Goal: Task Accomplishment & Management: Use online tool/utility

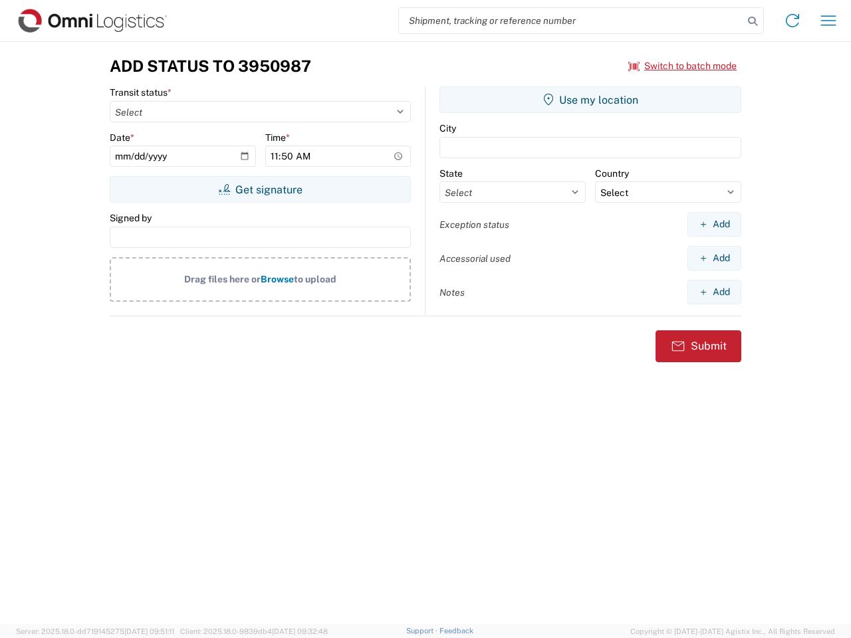
click at [571, 21] on input "search" at bounding box center [571, 20] width 344 height 25
click at [752, 21] on icon at bounding box center [752, 21] width 19 height 19
click at [792, 21] on icon at bounding box center [792, 20] width 21 height 21
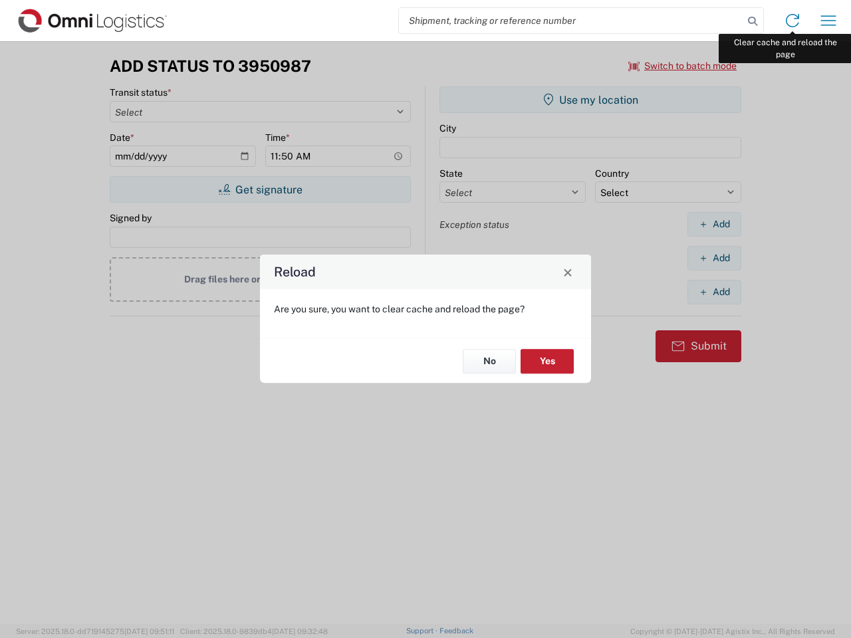
click at [828, 21] on div "Reload Are you sure, you want to clear cache and reload the page? No Yes" at bounding box center [425, 319] width 851 height 638
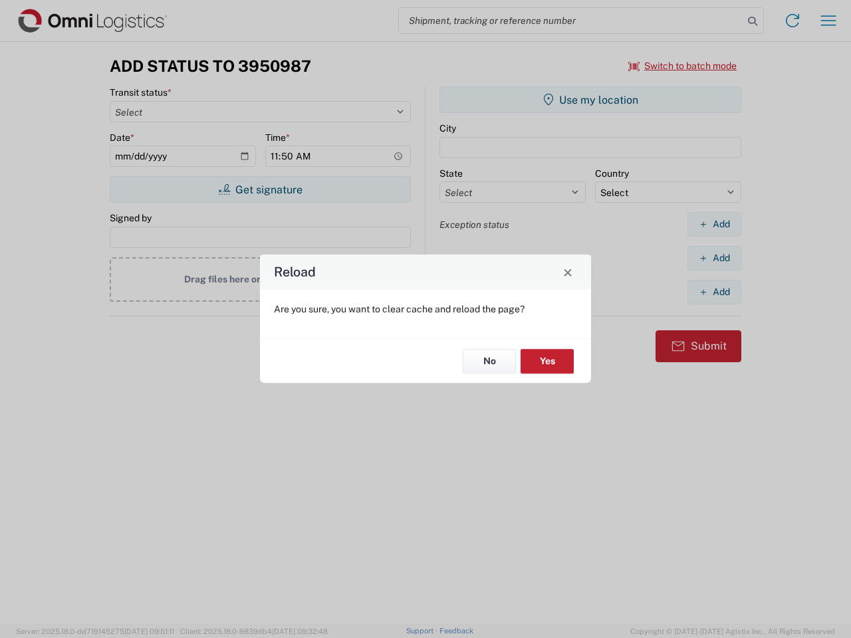
click at [683, 66] on div "Reload Are you sure, you want to clear cache and reload the page? No Yes" at bounding box center [425, 319] width 851 height 638
click at [260, 189] on div "Reload Are you sure, you want to clear cache and reload the page? No Yes" at bounding box center [425, 319] width 851 height 638
click at [590, 100] on div "Reload Are you sure, you want to clear cache and reload the page? No Yes" at bounding box center [425, 319] width 851 height 638
click at [714, 224] on div "Reload Are you sure, you want to clear cache and reload the page? No Yes" at bounding box center [425, 319] width 851 height 638
click at [714, 258] on div "Reload Are you sure, you want to clear cache and reload the page? No Yes" at bounding box center [425, 319] width 851 height 638
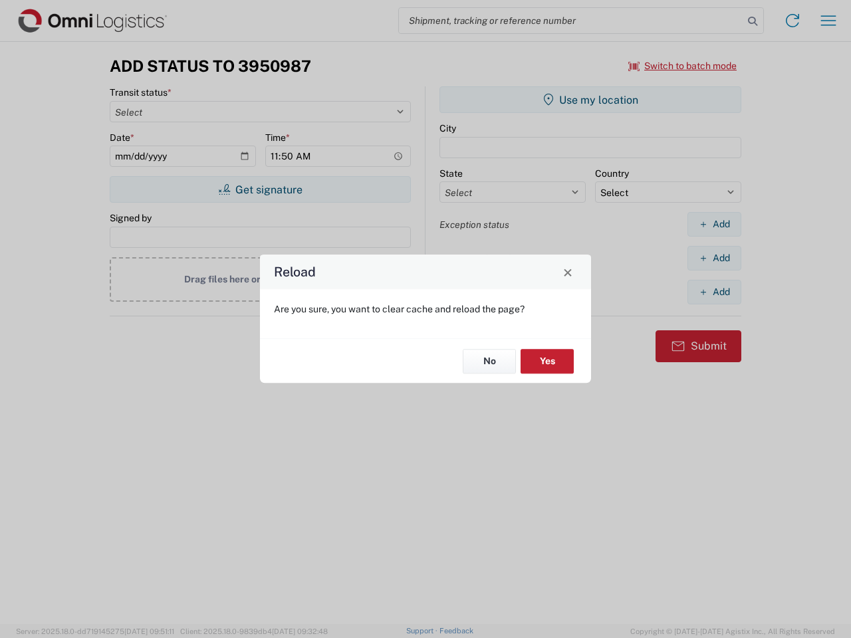
click at [714, 292] on div "Reload Are you sure, you want to clear cache and reload the page? No Yes" at bounding box center [425, 319] width 851 height 638
